Goal: Information Seeking & Learning: Learn about a topic

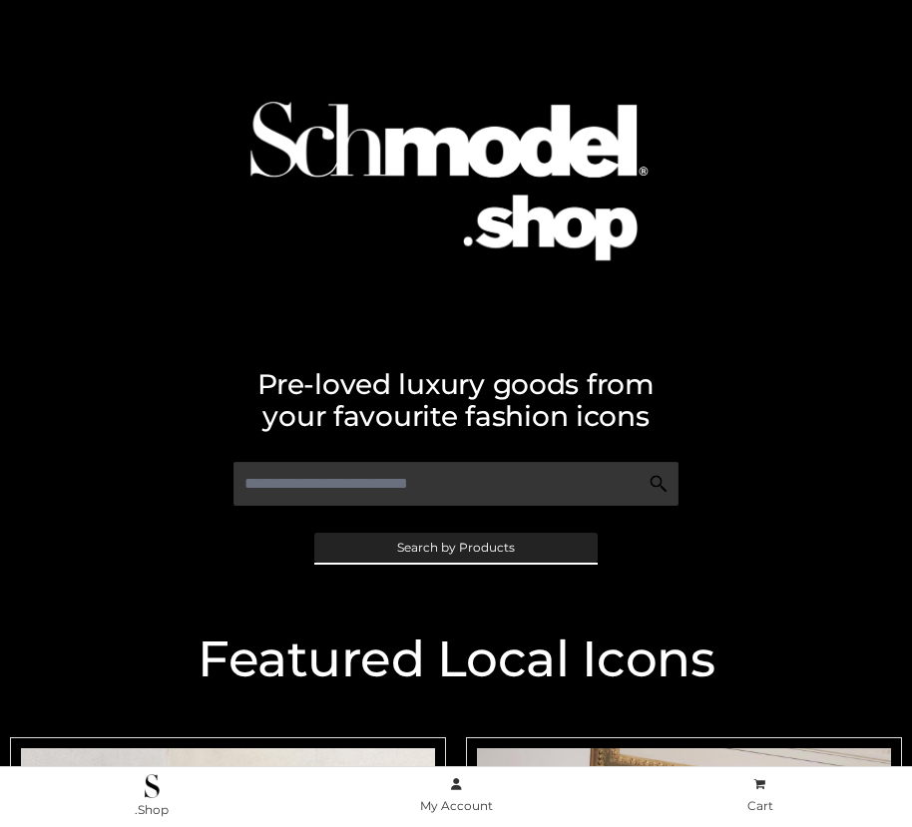
click at [455, 547] on span "Search by Products" at bounding box center [456, 548] width 118 height 12
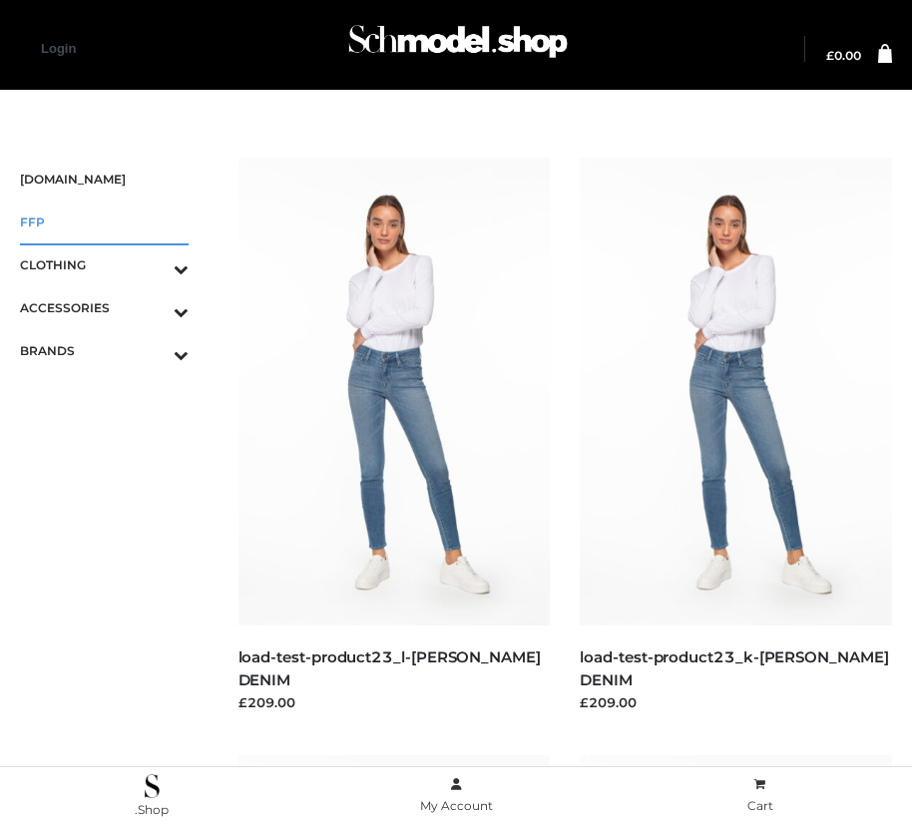
click at [104, 221] on span "FFP" at bounding box center [104, 222] width 169 height 23
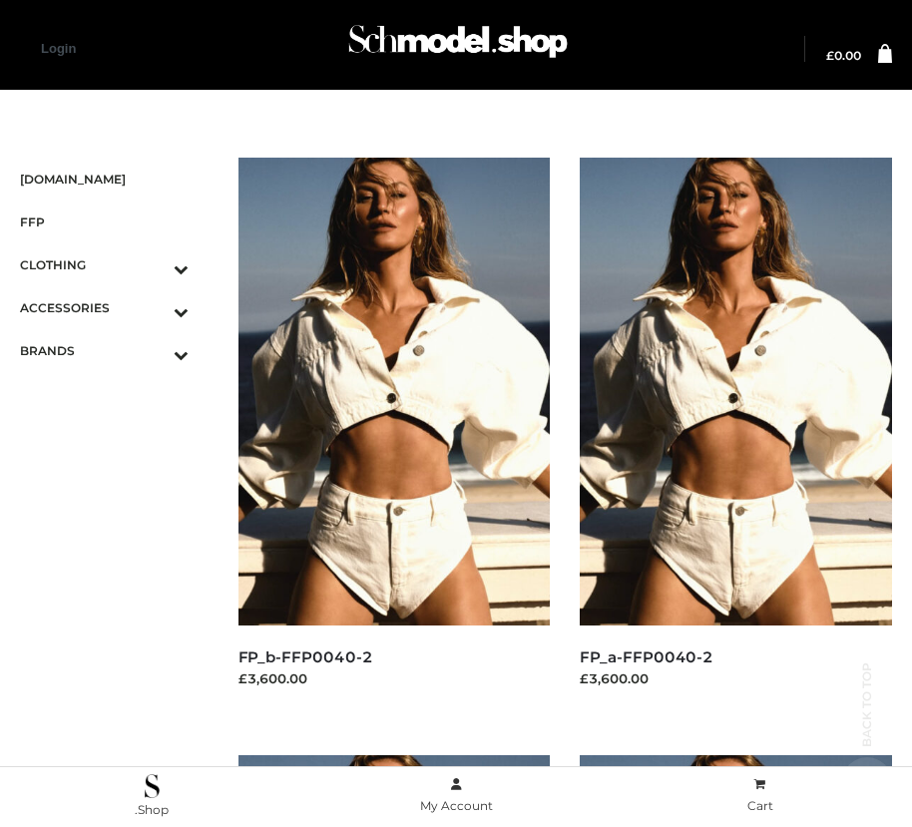
scroll to position [1816, 0]
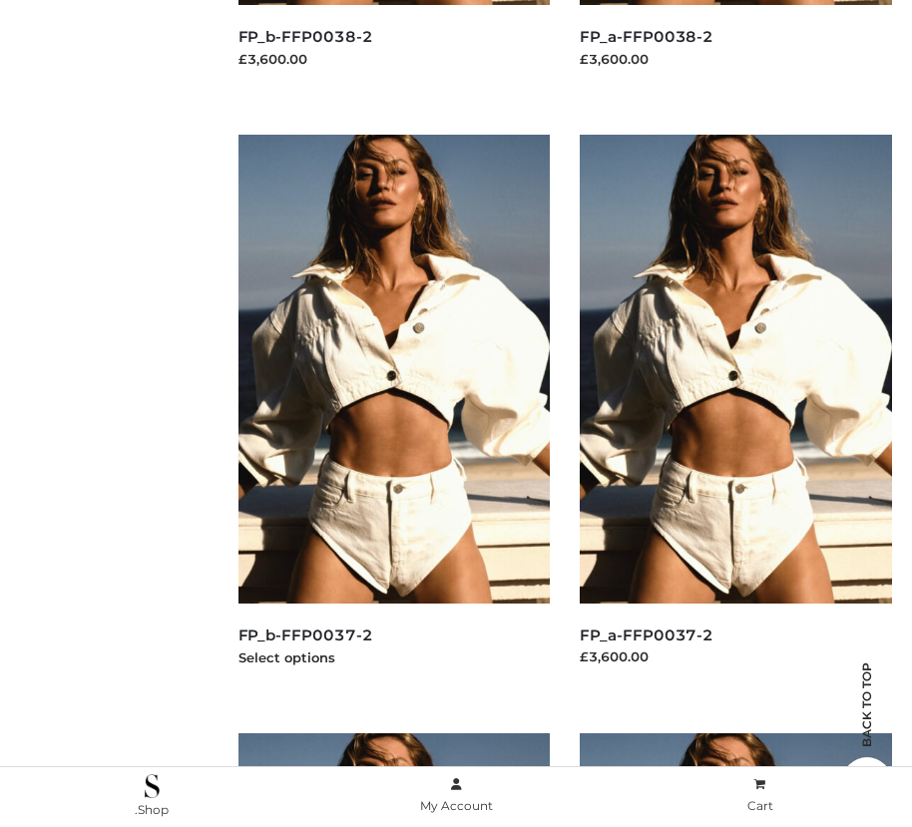
click at [393, 413] on img at bounding box center [394, 369] width 312 height 468
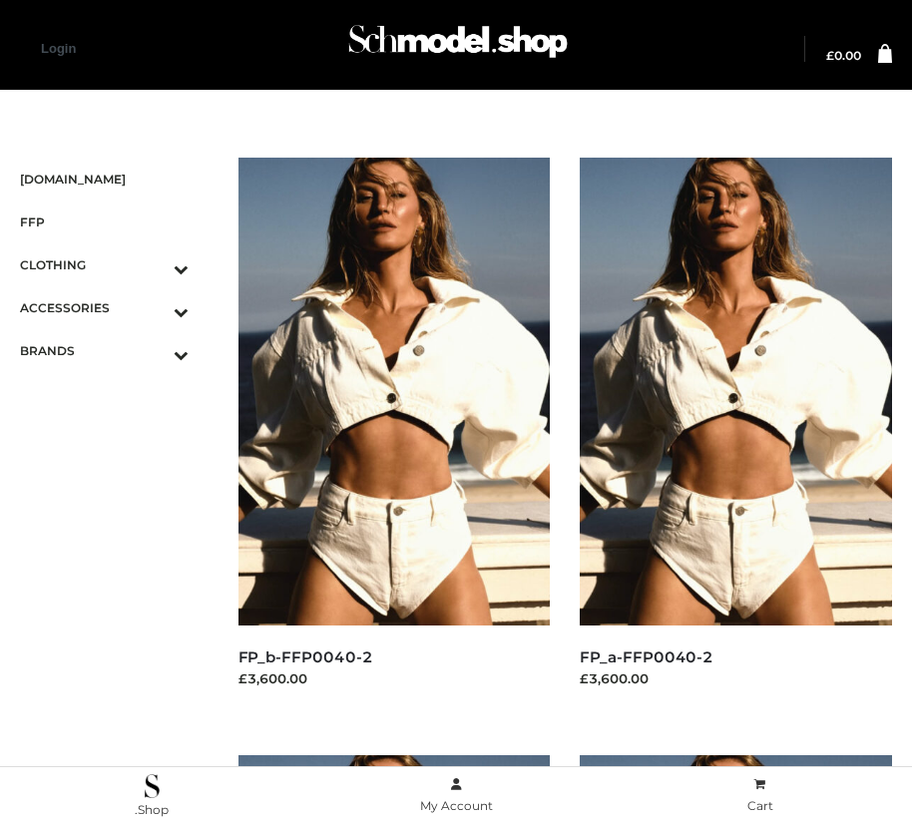
scroll to position [23, 0]
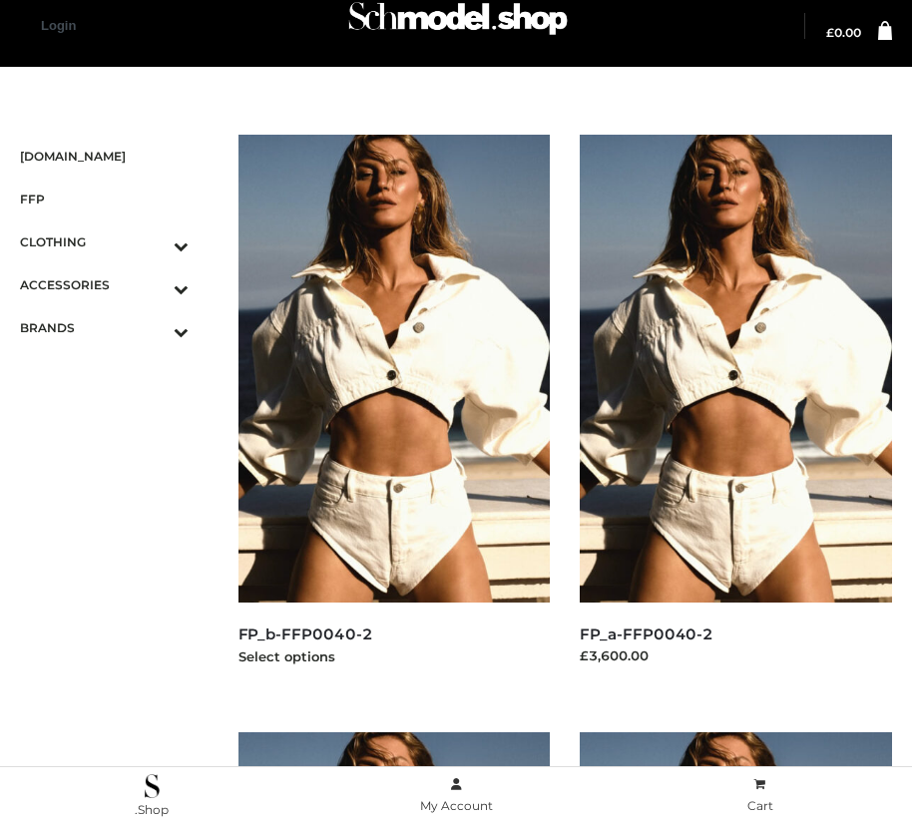
click at [393, 413] on img at bounding box center [394, 369] width 312 height 468
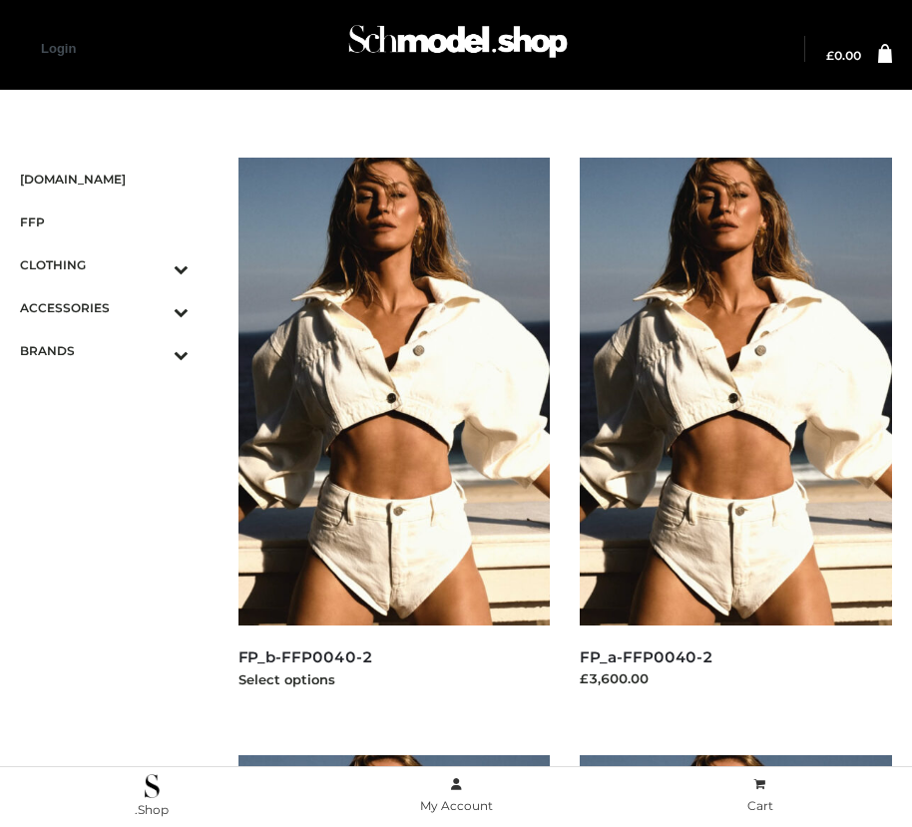
scroll to position [3012, 0]
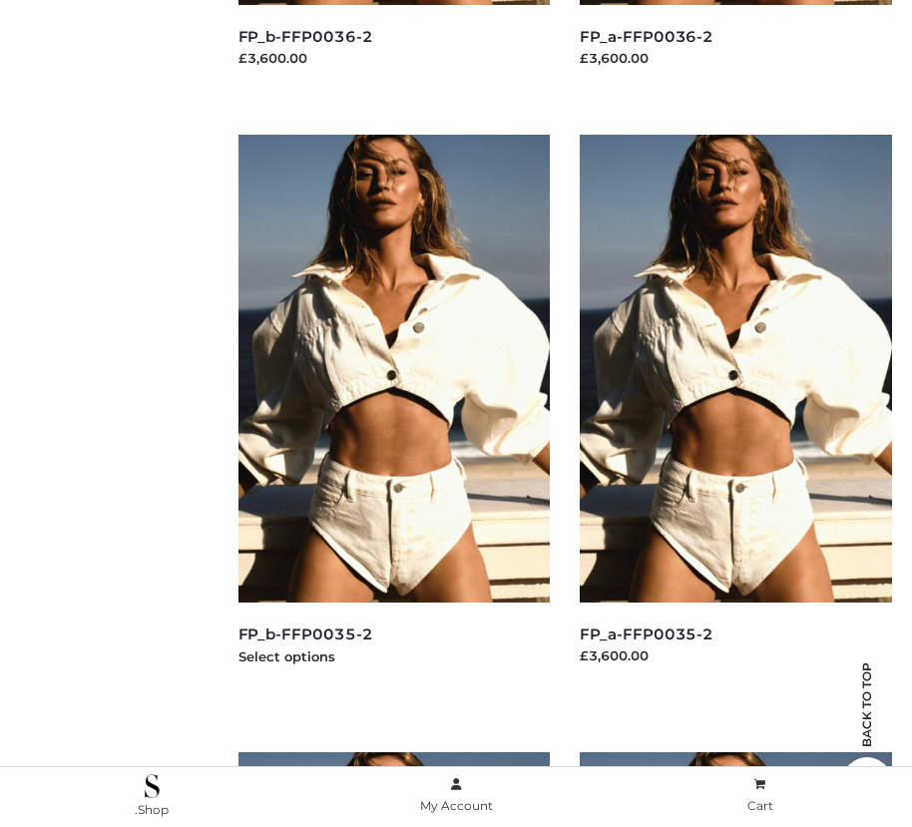
click at [393, 413] on img at bounding box center [394, 369] width 312 height 468
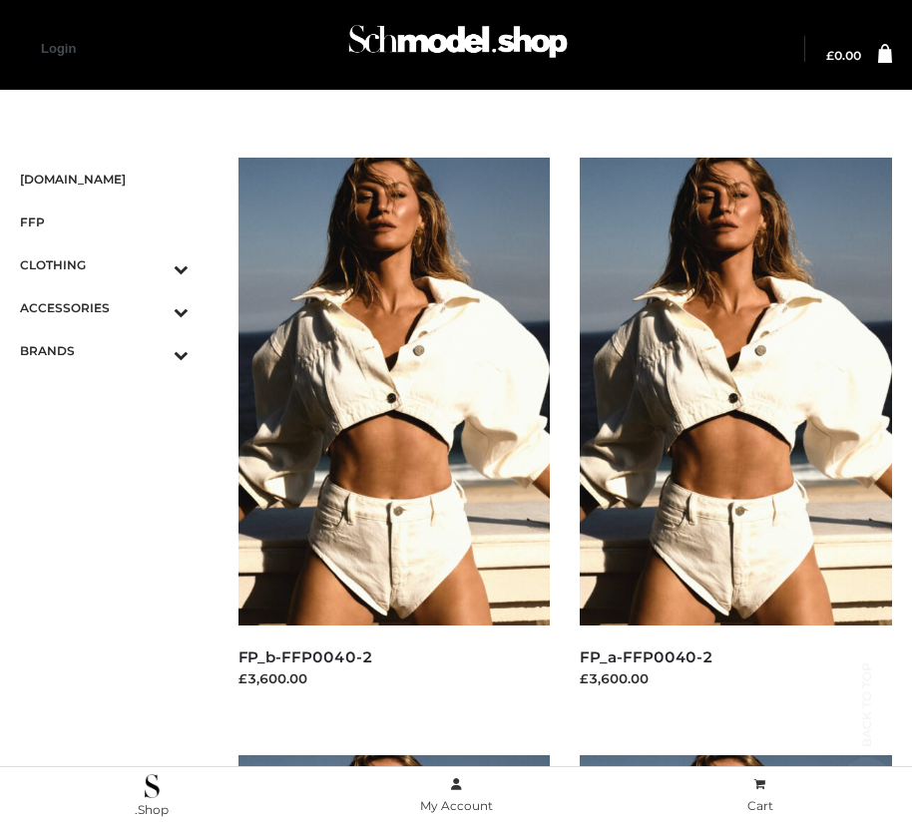
scroll to position [2414, 0]
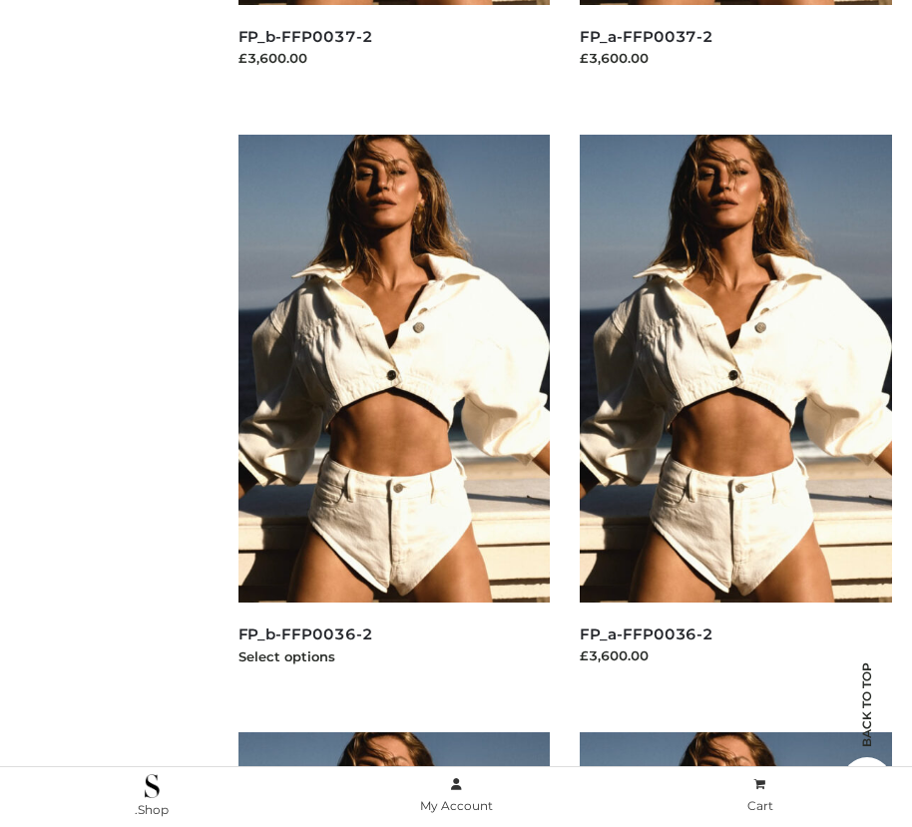
click at [393, 413] on img at bounding box center [394, 369] width 312 height 468
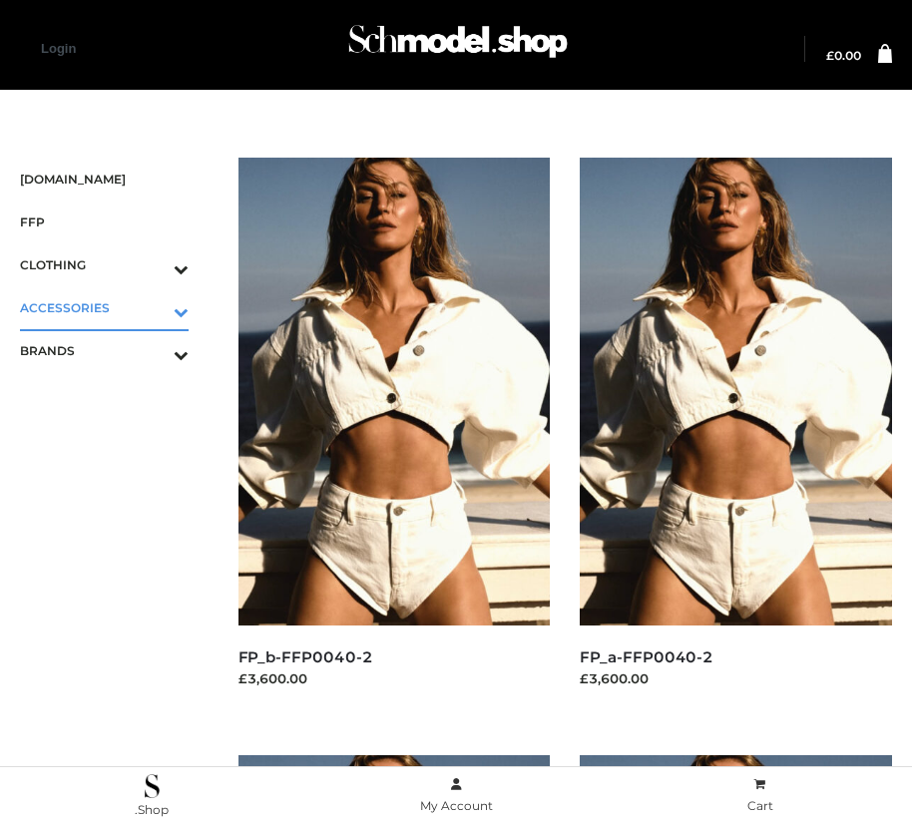
click at [153, 307] on icon "Toggle Submenu" at bounding box center [76, 311] width 223 height 23
click at [114, 393] on span "JEWELRY" at bounding box center [114, 393] width 149 height 23
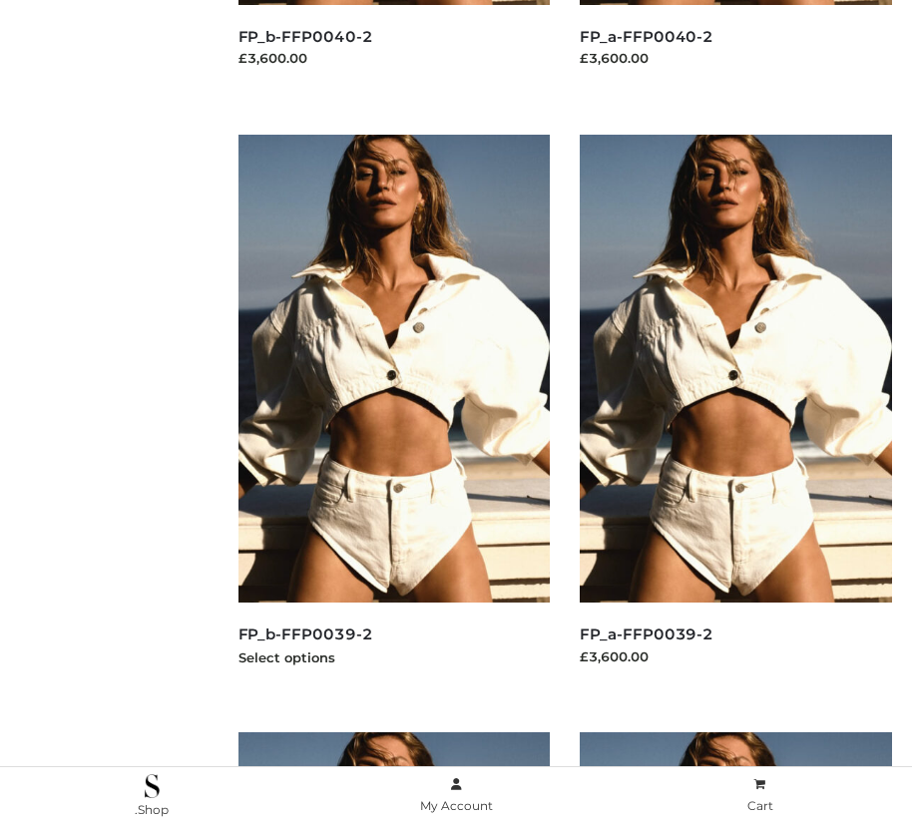
click at [393, 413] on img at bounding box center [394, 369] width 312 height 468
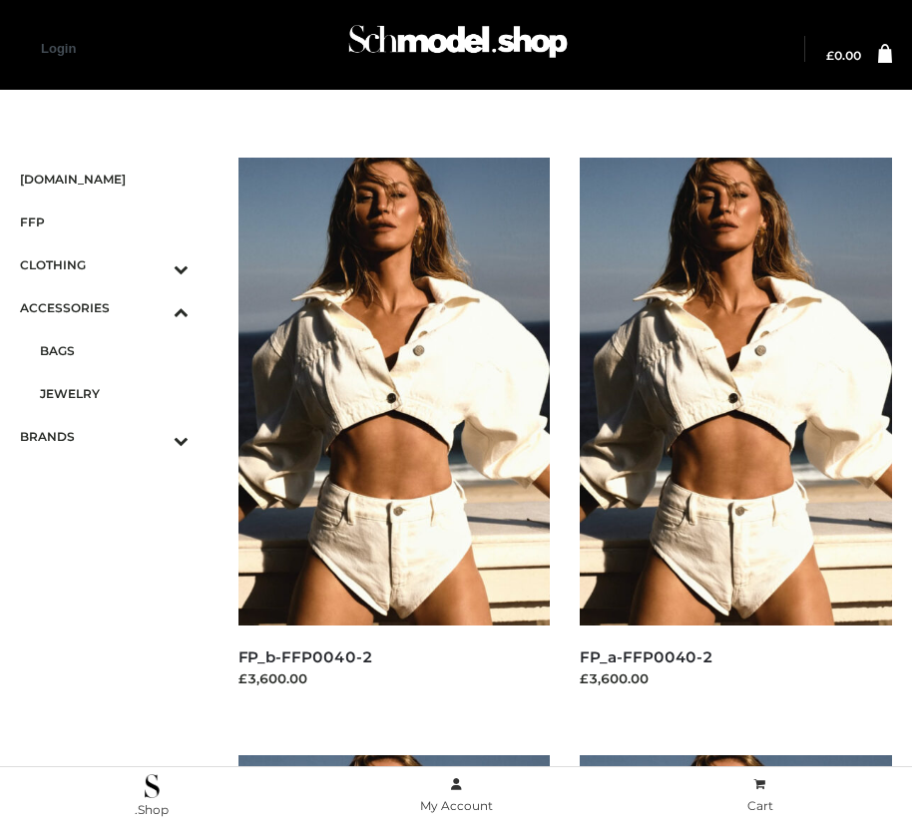
scroll to position [23, 0]
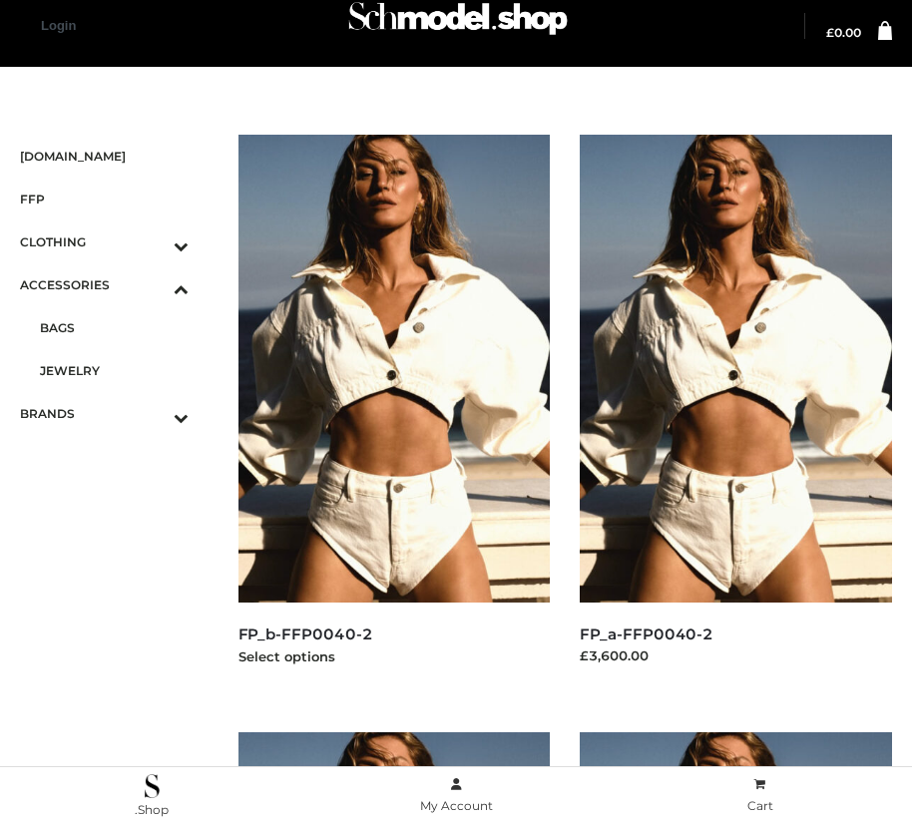
click at [393, 413] on img at bounding box center [394, 369] width 312 height 468
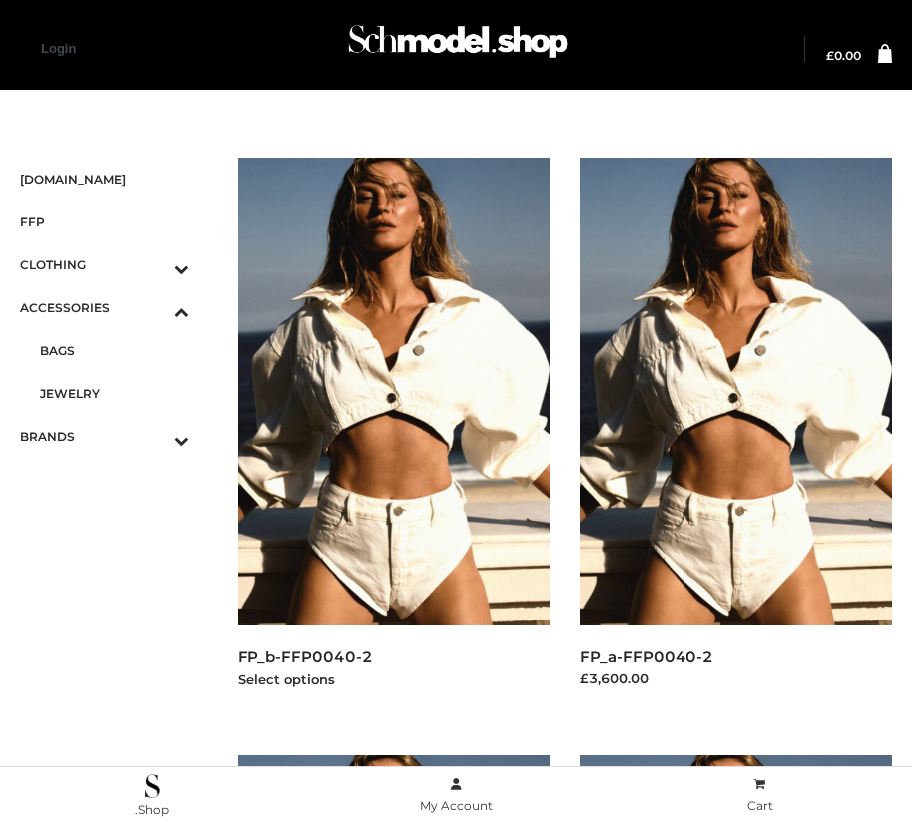
scroll to position [3012, 0]
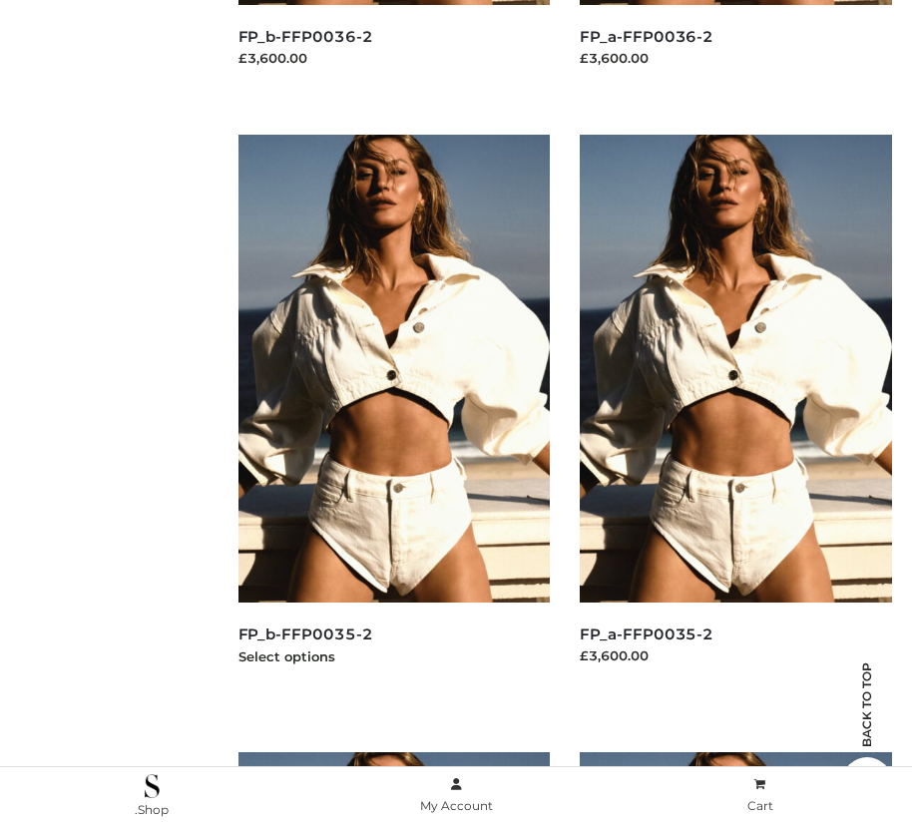
click at [393, 413] on img at bounding box center [394, 369] width 312 height 468
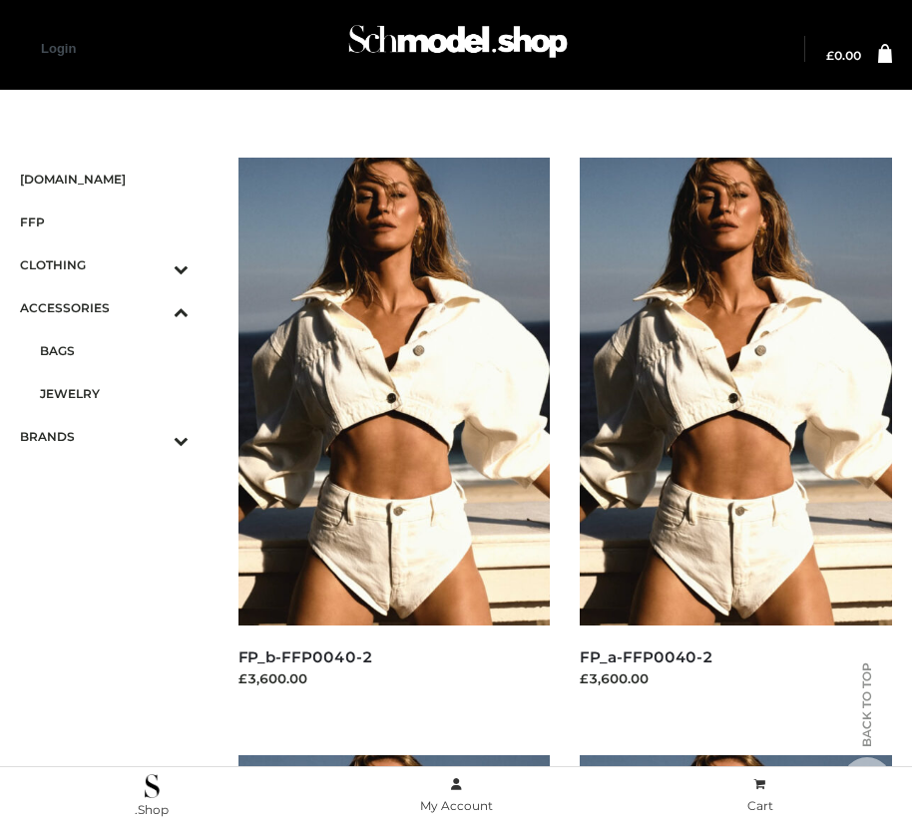
scroll to position [1816, 0]
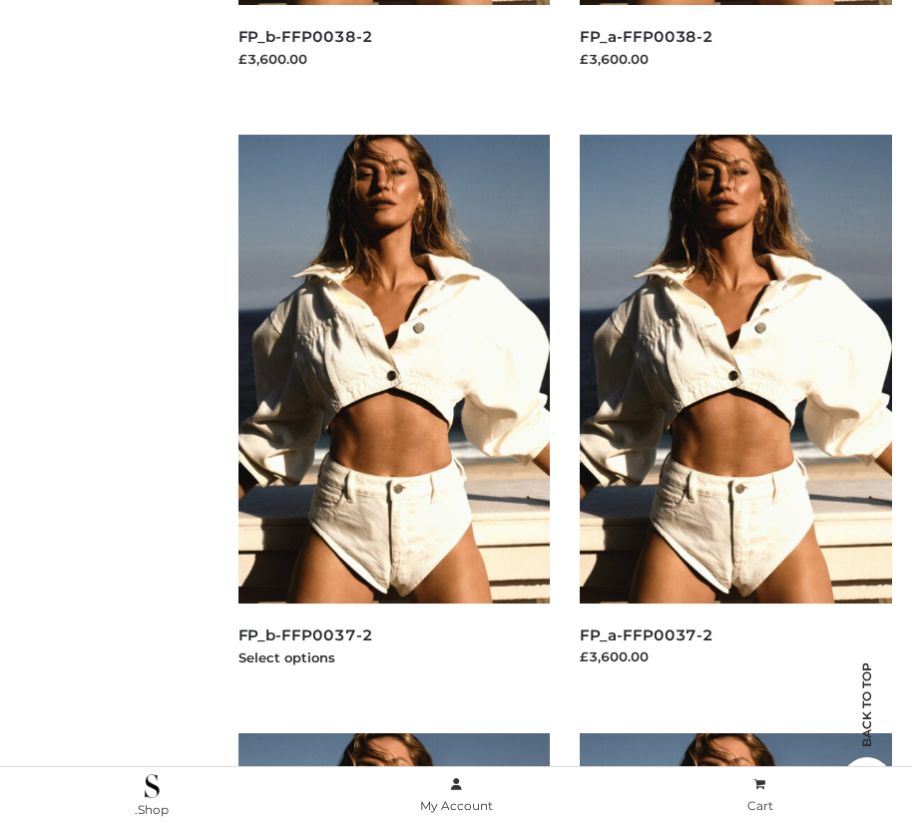
click at [393, 413] on img at bounding box center [394, 369] width 312 height 468
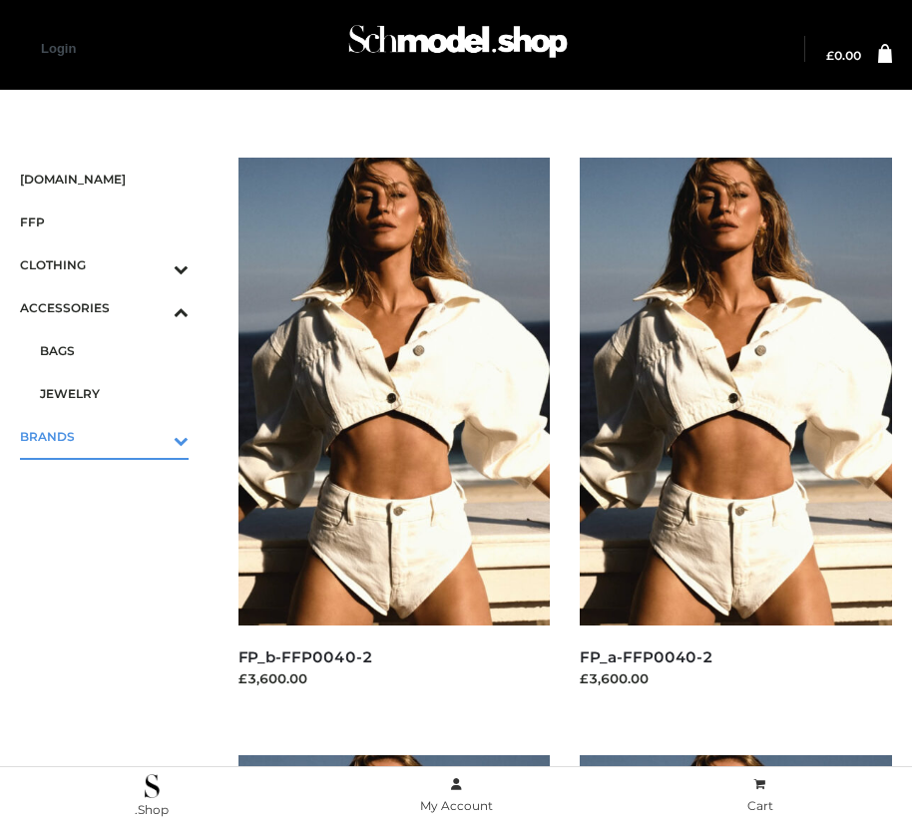
click at [153, 436] on icon "Toggle Submenu" at bounding box center [76, 440] width 223 height 23
click at [114, 436] on span "PARKERSMITH" at bounding box center [114, 436] width 149 height 23
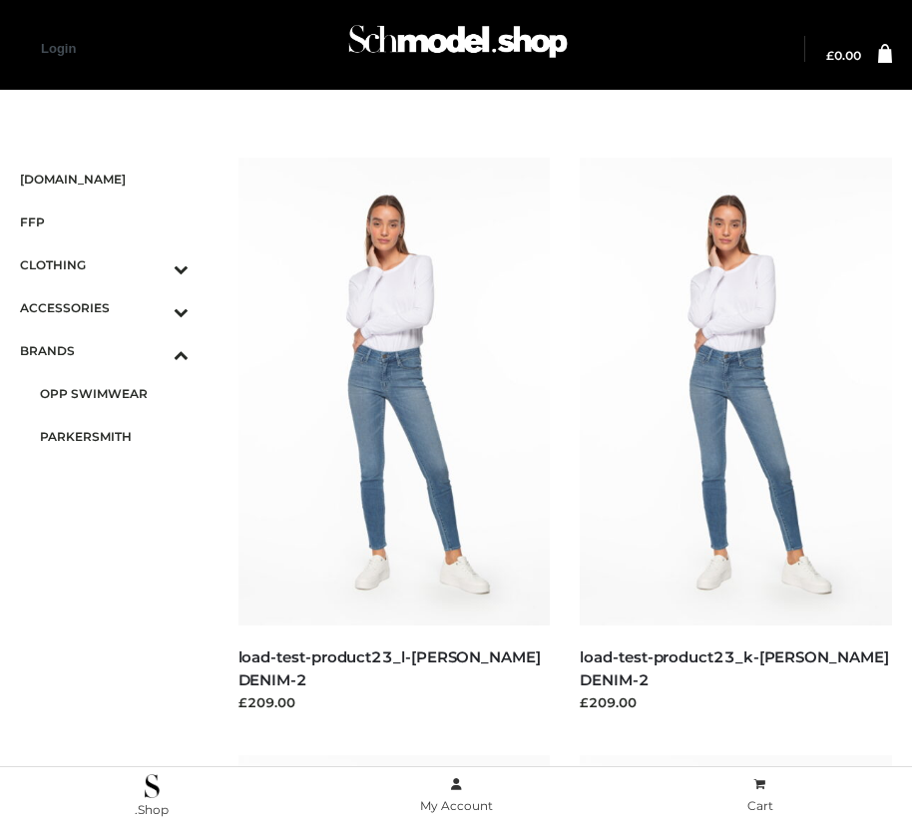
scroll to position [3012, 0]
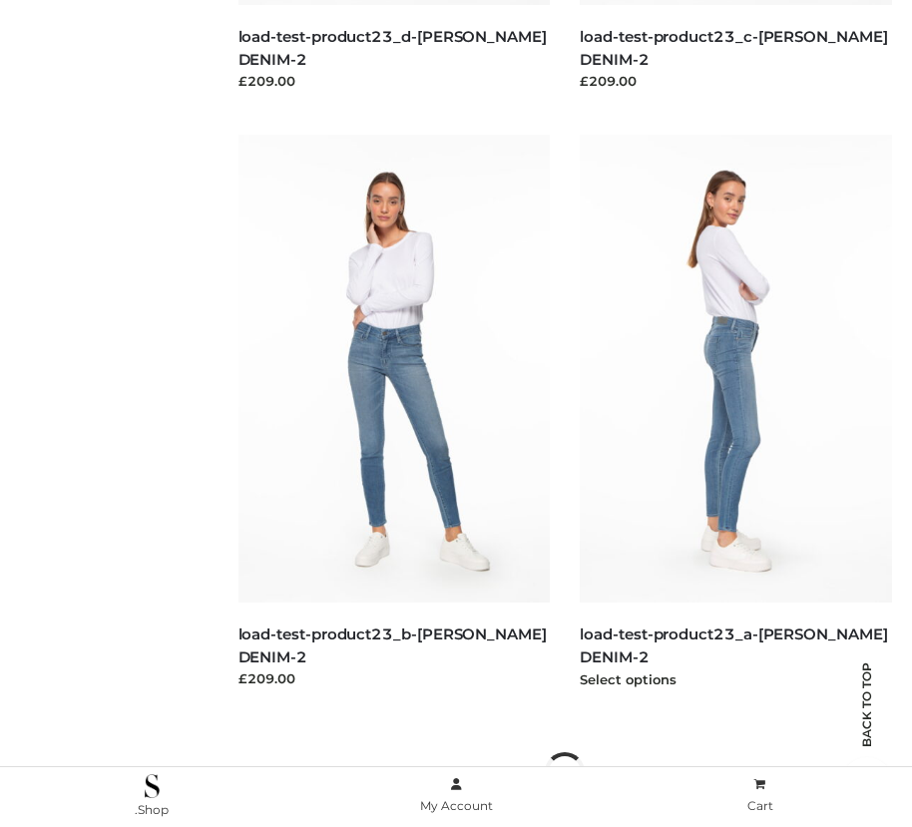
click at [735, 413] on img at bounding box center [736, 369] width 312 height 468
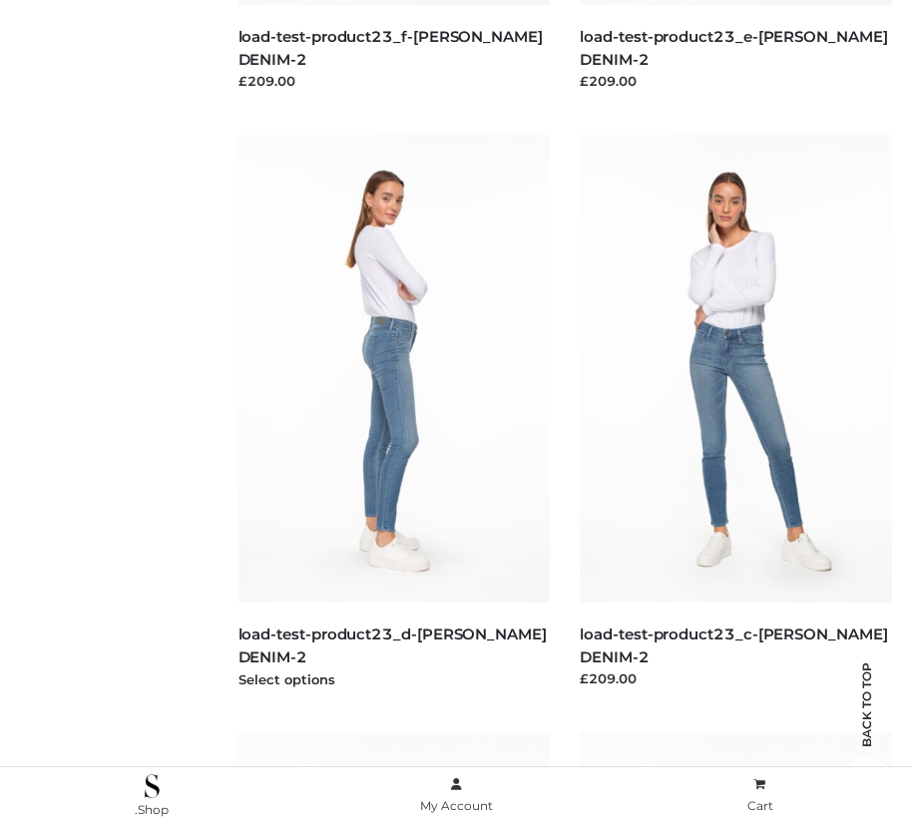
click at [393, 413] on img at bounding box center [394, 369] width 312 height 468
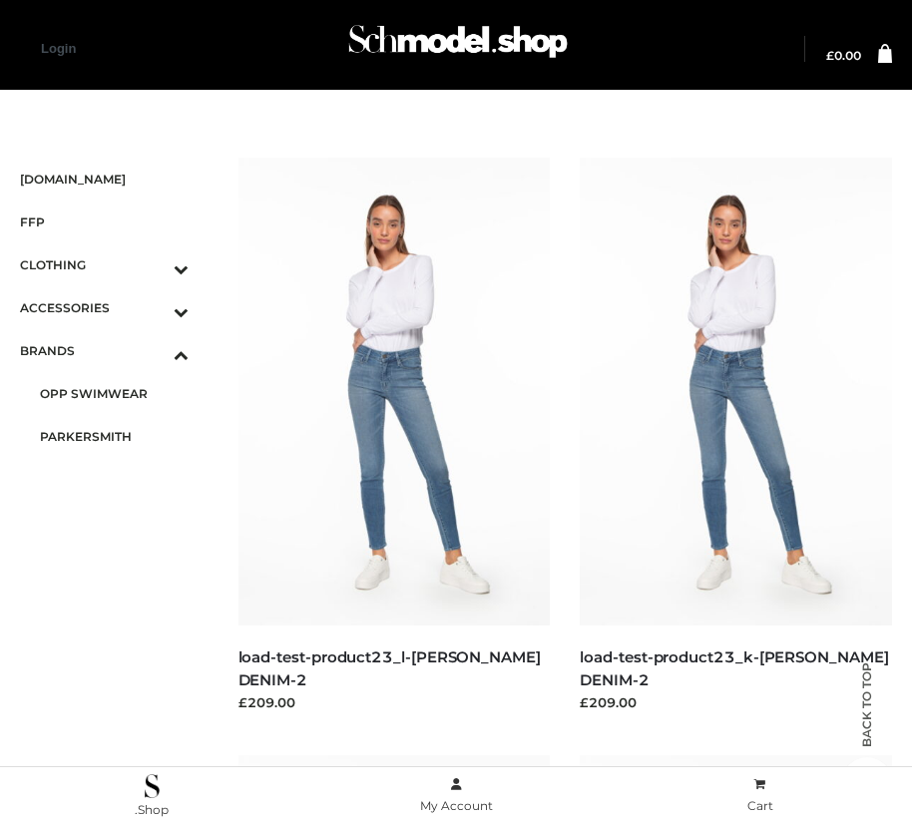
scroll to position [1218, 0]
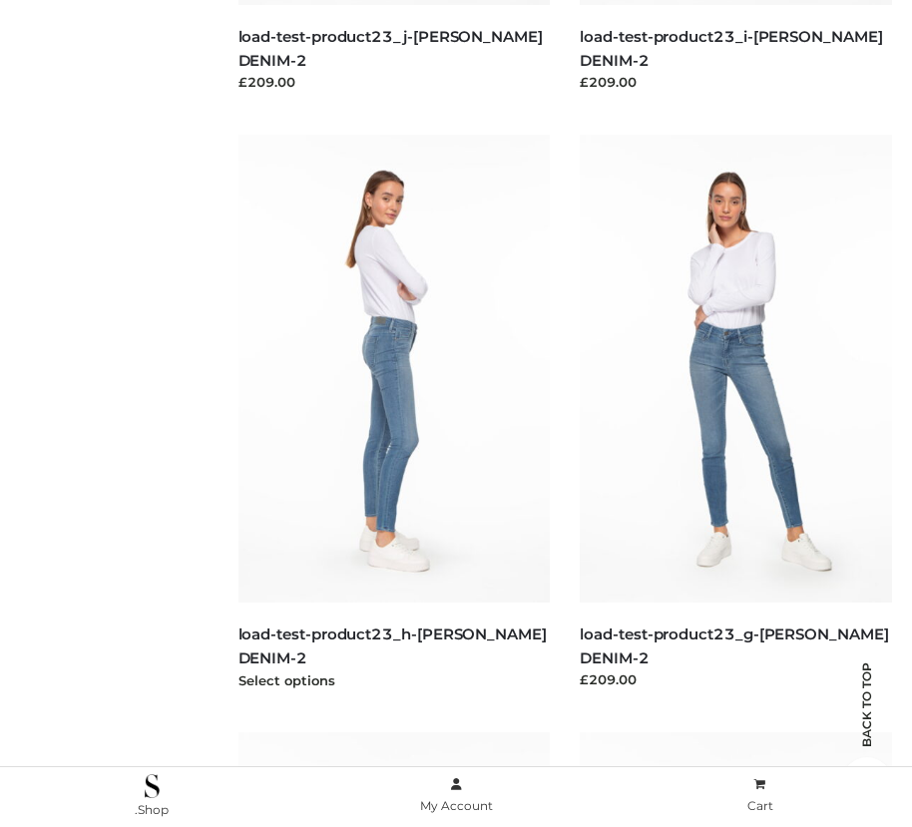
click at [393, 413] on img at bounding box center [394, 369] width 312 height 468
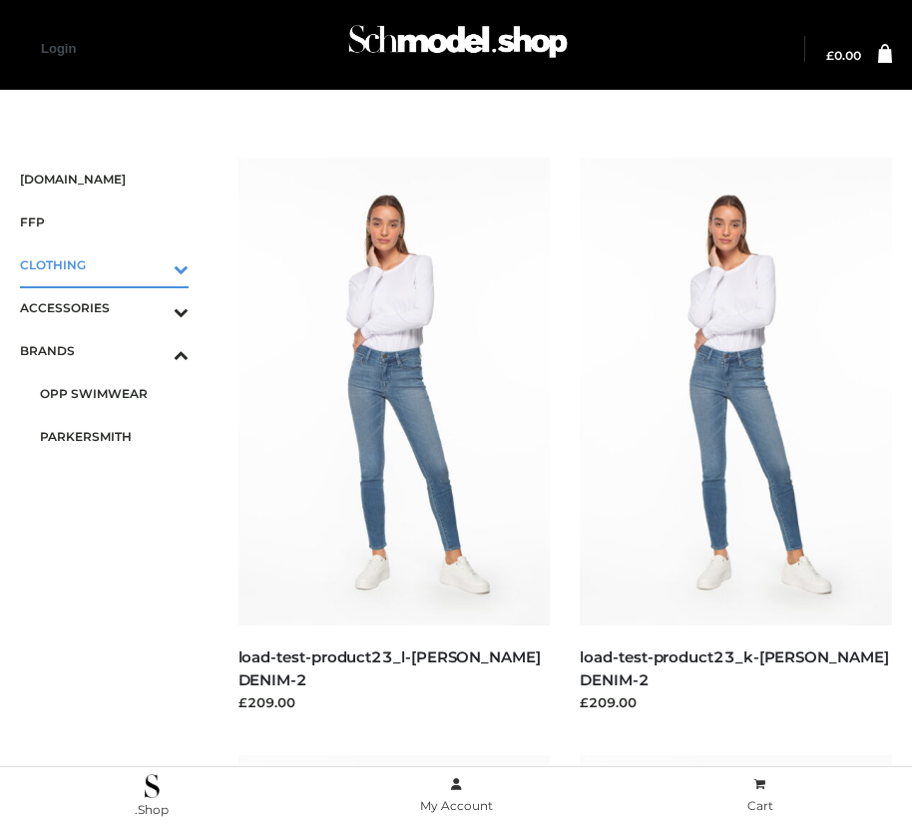
click at [153, 264] on icon "Toggle Submenu" at bounding box center [76, 268] width 223 height 23
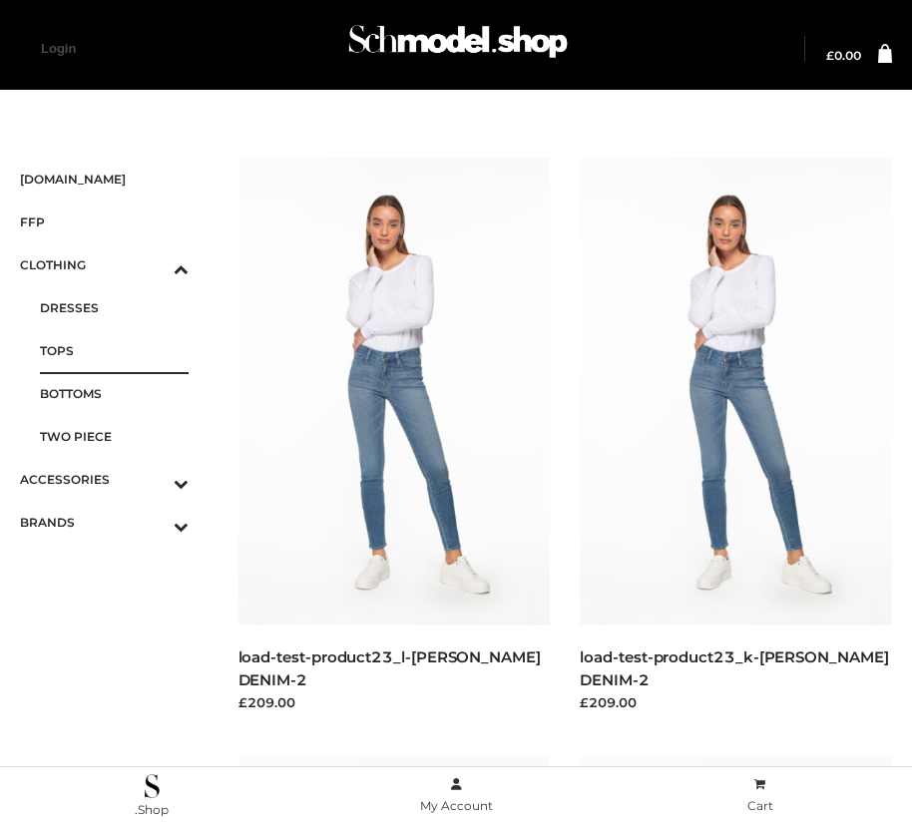
click at [114, 350] on span "TOPS" at bounding box center [114, 350] width 149 height 23
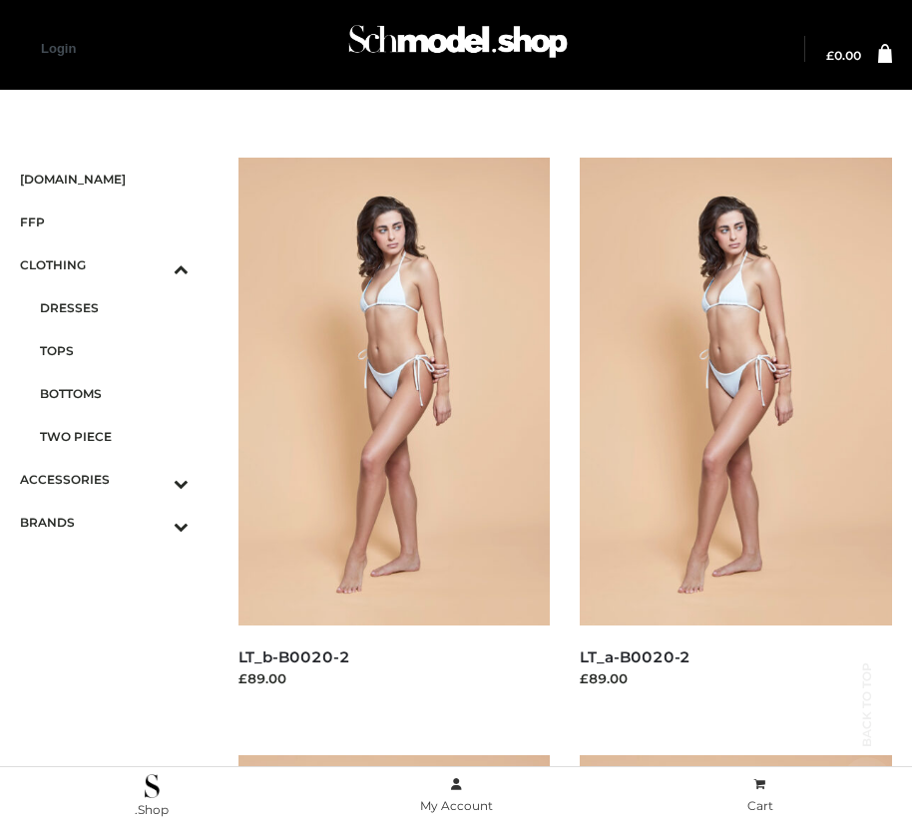
scroll to position [3012, 0]
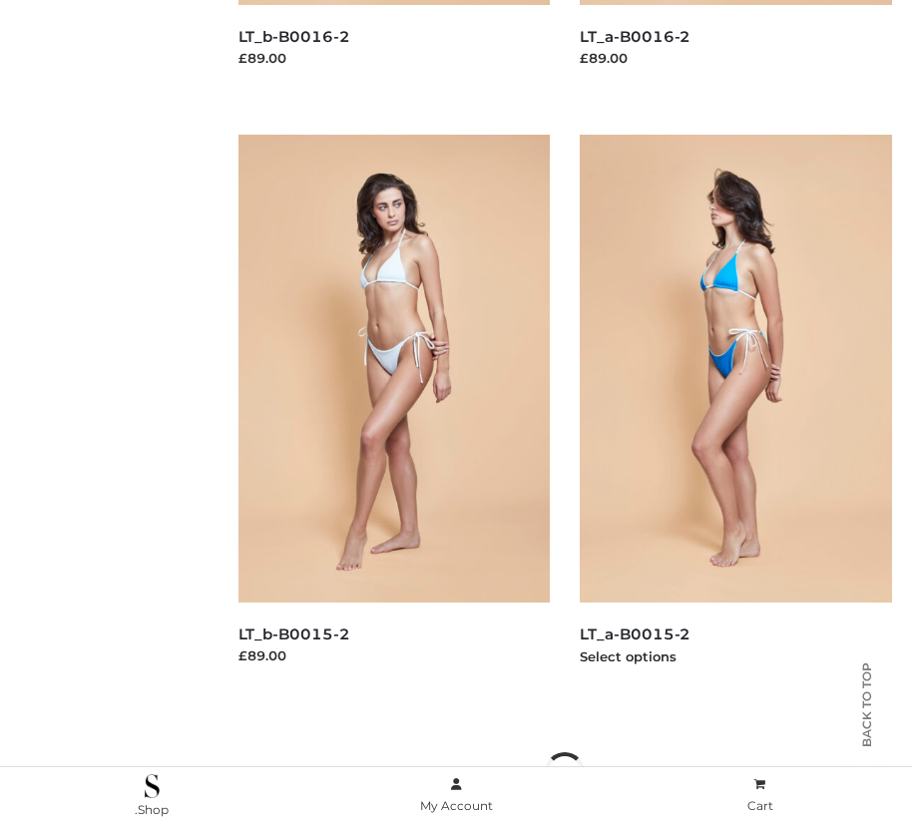
click at [735, 413] on img at bounding box center [736, 369] width 312 height 468
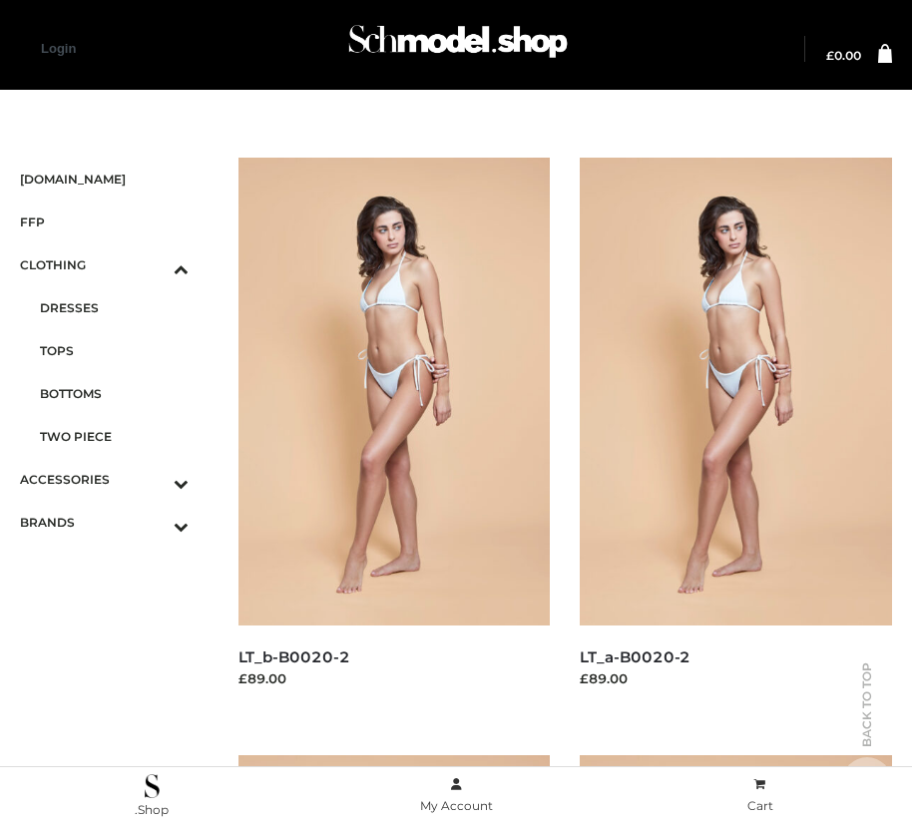
scroll to position [621, 0]
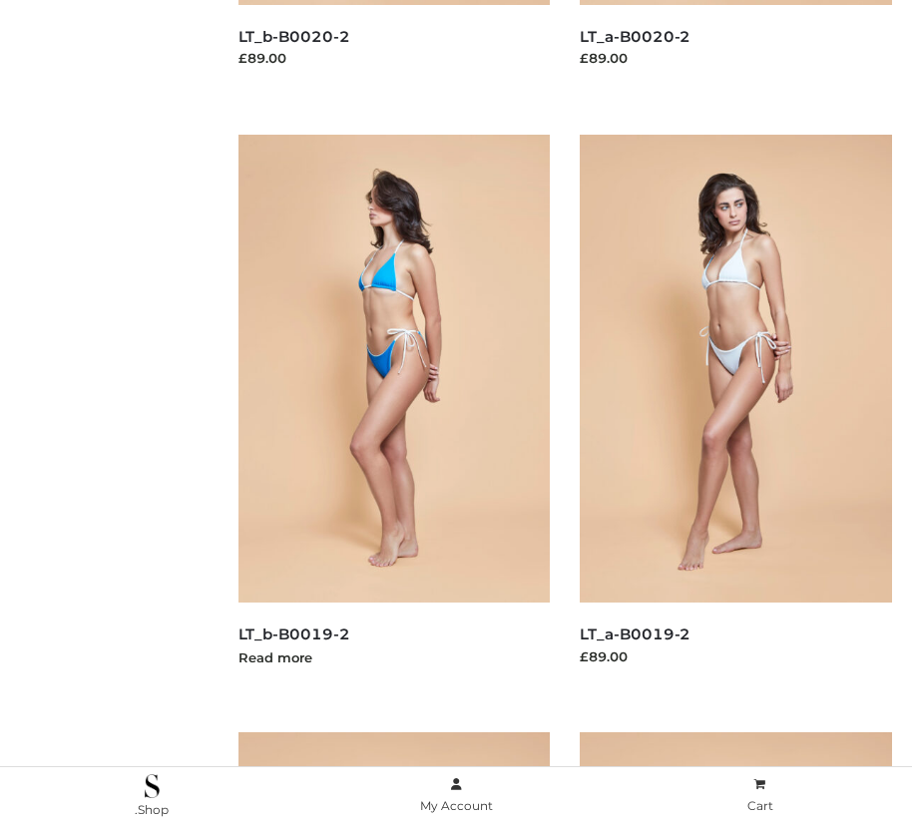
click at [393, 413] on img at bounding box center [394, 369] width 312 height 468
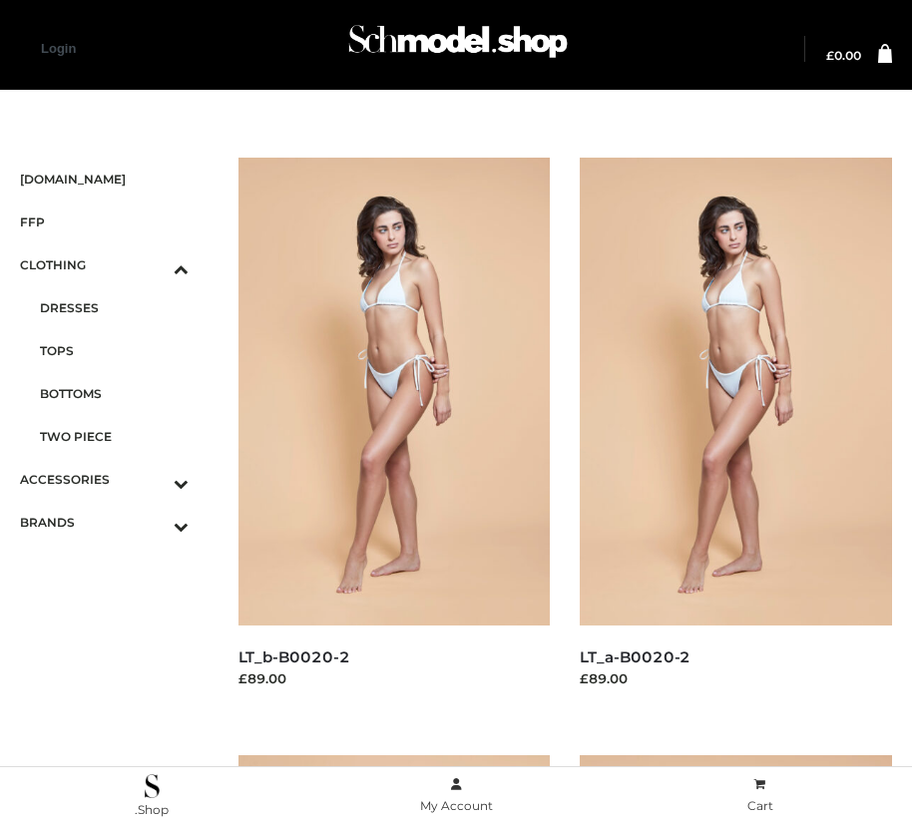
scroll to position [2414, 0]
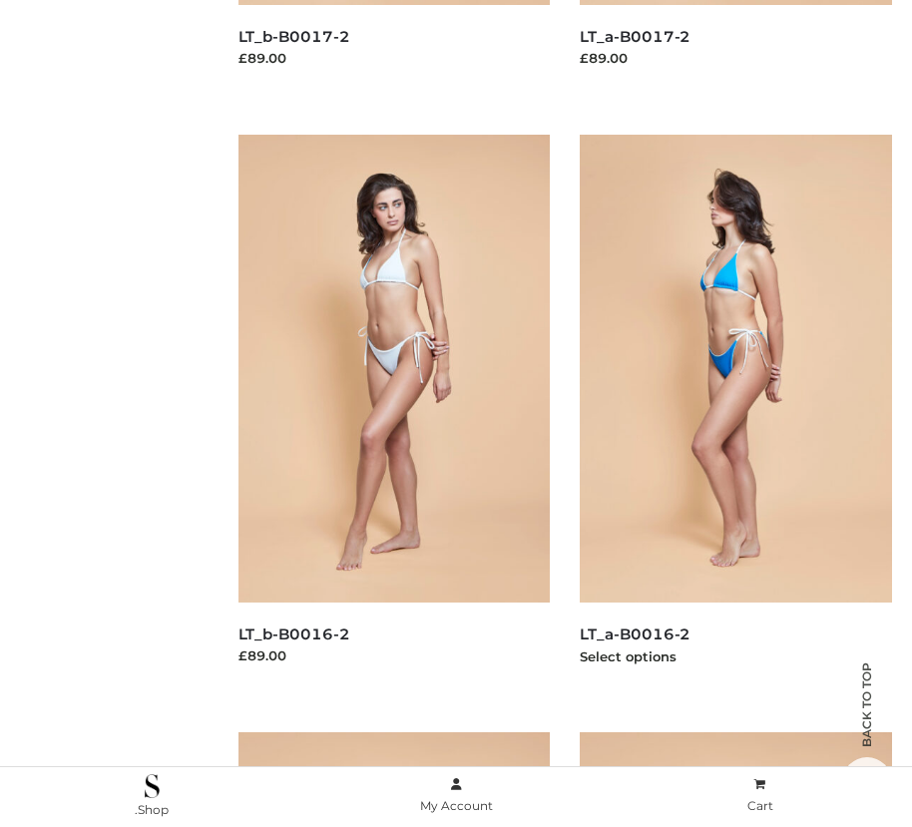
click at [735, 413] on img at bounding box center [736, 369] width 312 height 468
